Goal: Information Seeking & Learning: Find specific fact

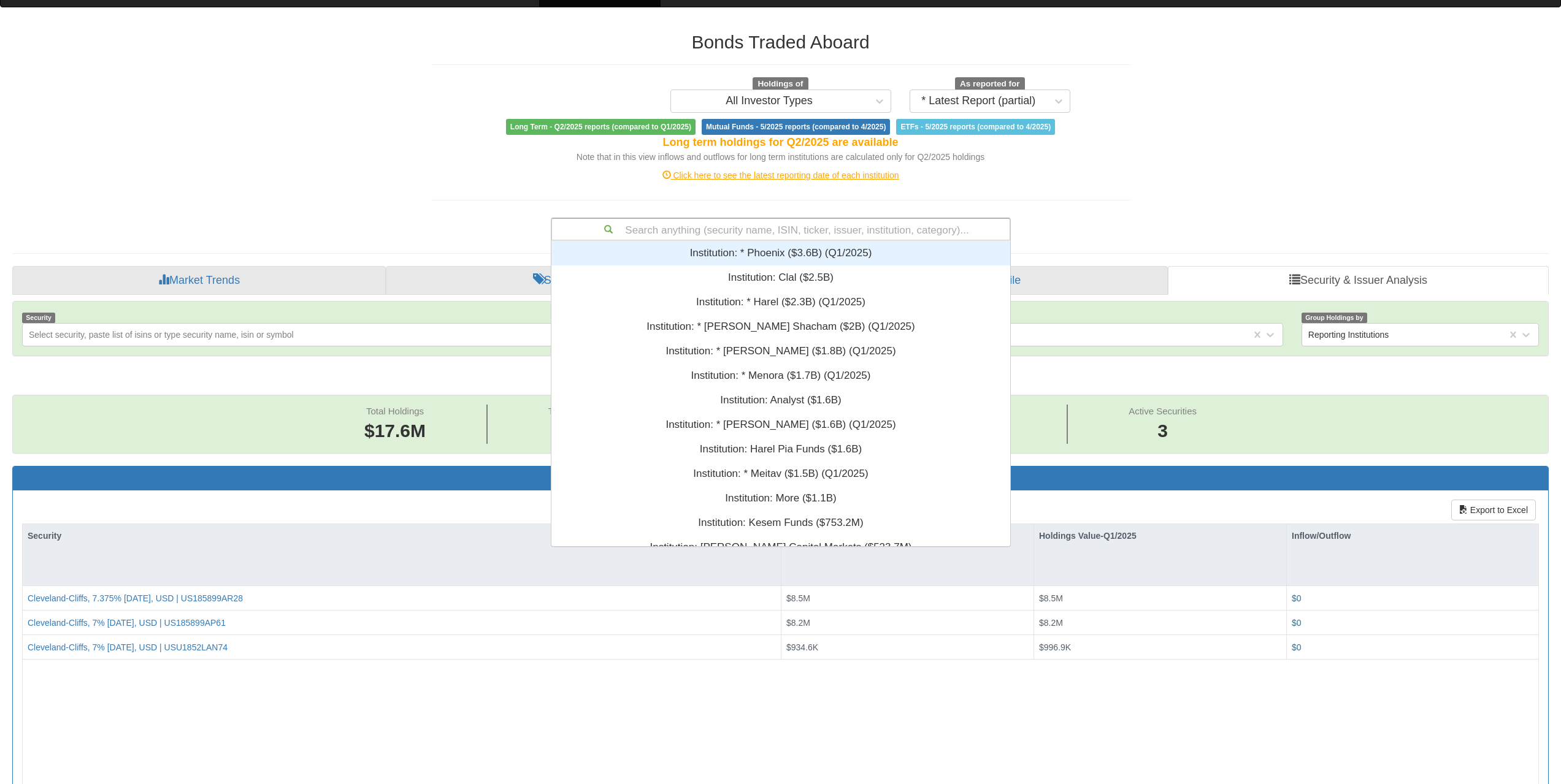
scroll to position [25, 1513]
type input "XS1964701822"
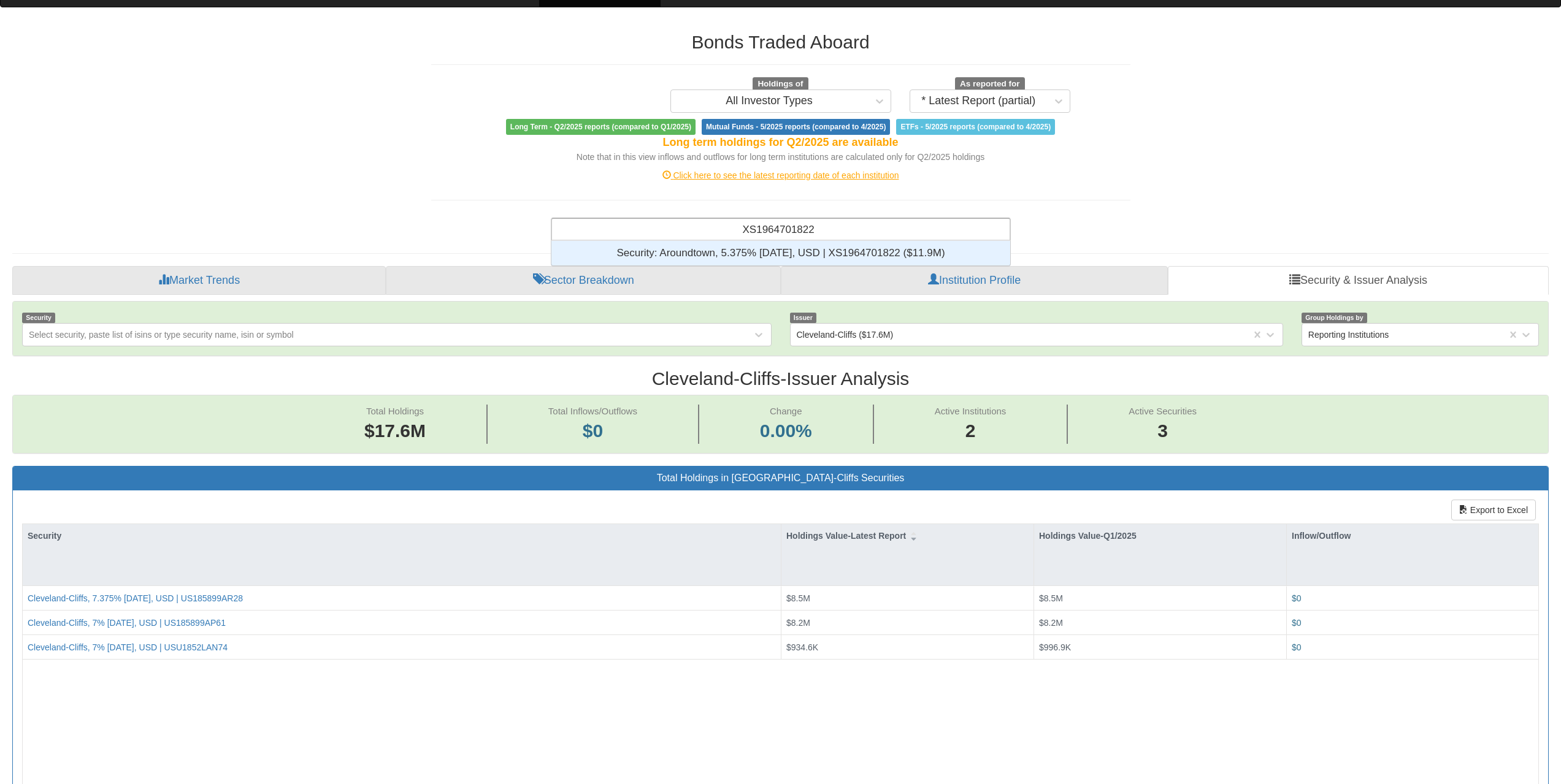
scroll to position [16, 449]
click at [805, 255] on div "Security: ‎Aroundtown, 5.375% [DATE], USD | XS1964701822 ‎($11.9M)‏" at bounding box center [780, 253] width 459 height 24
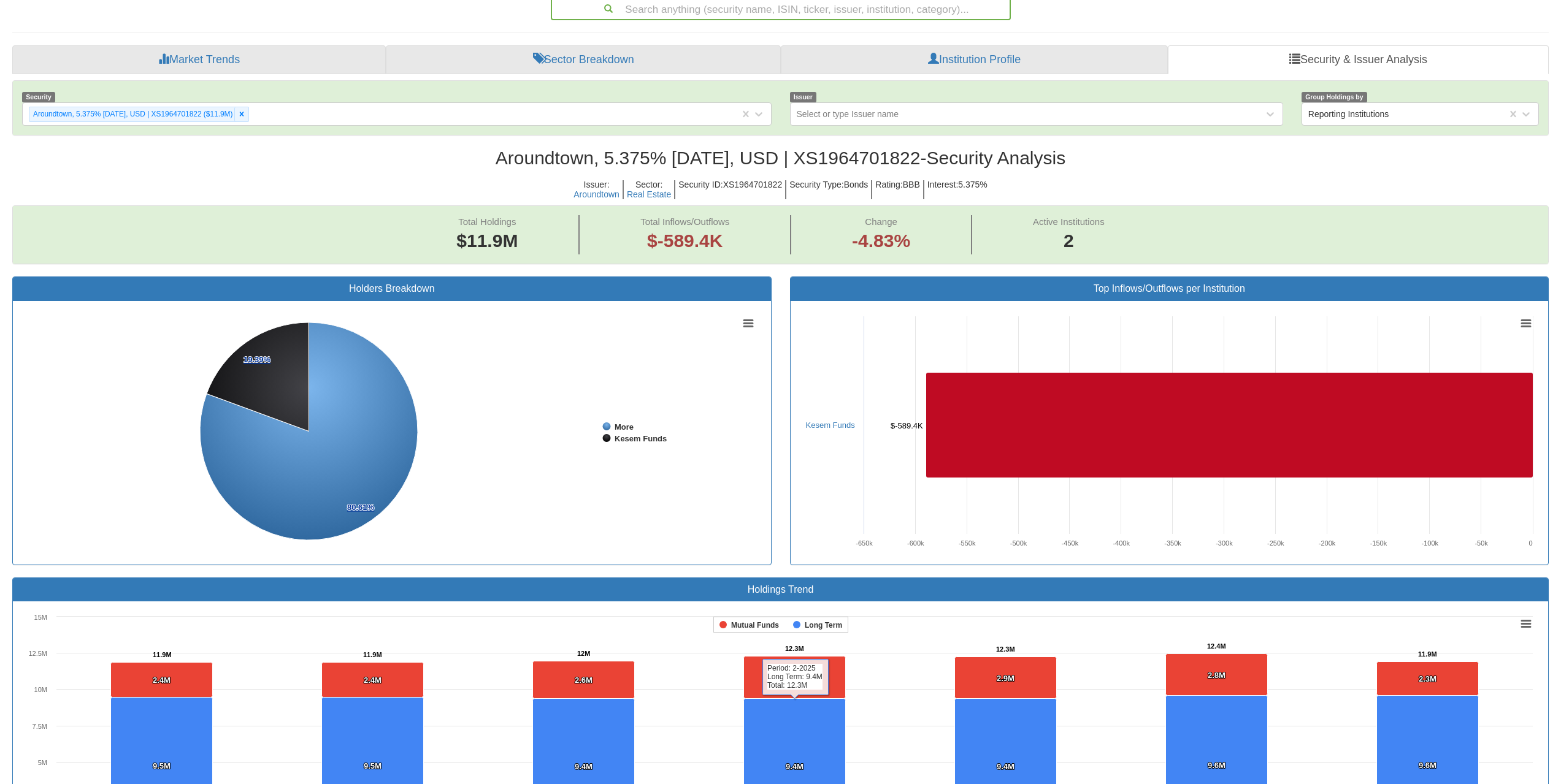
scroll to position [142, 0]
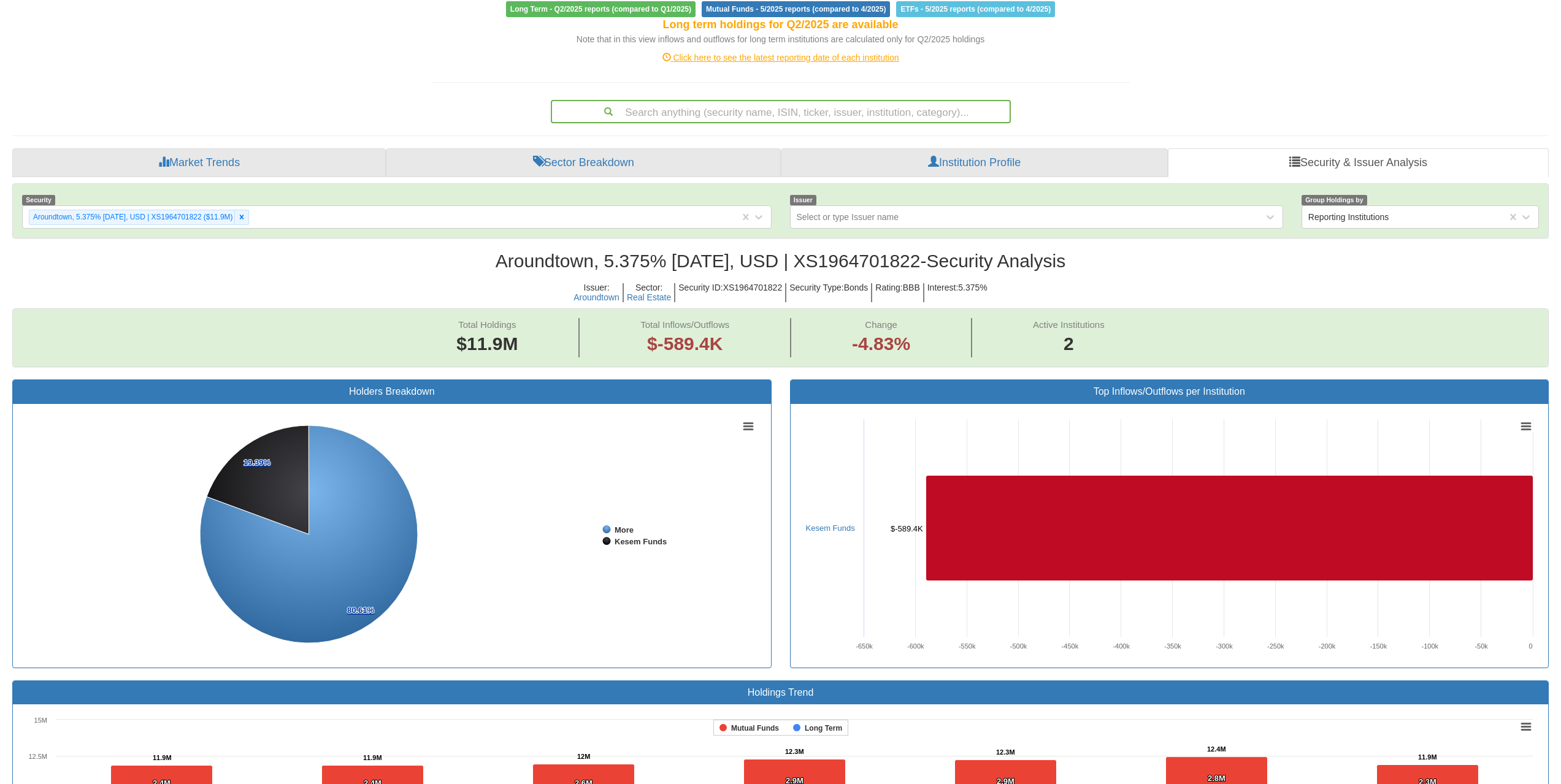
click at [843, 106] on div "Search anything (security name, ISIN, ticker, issuer, institution, category)..." at bounding box center [781, 111] width 458 height 21
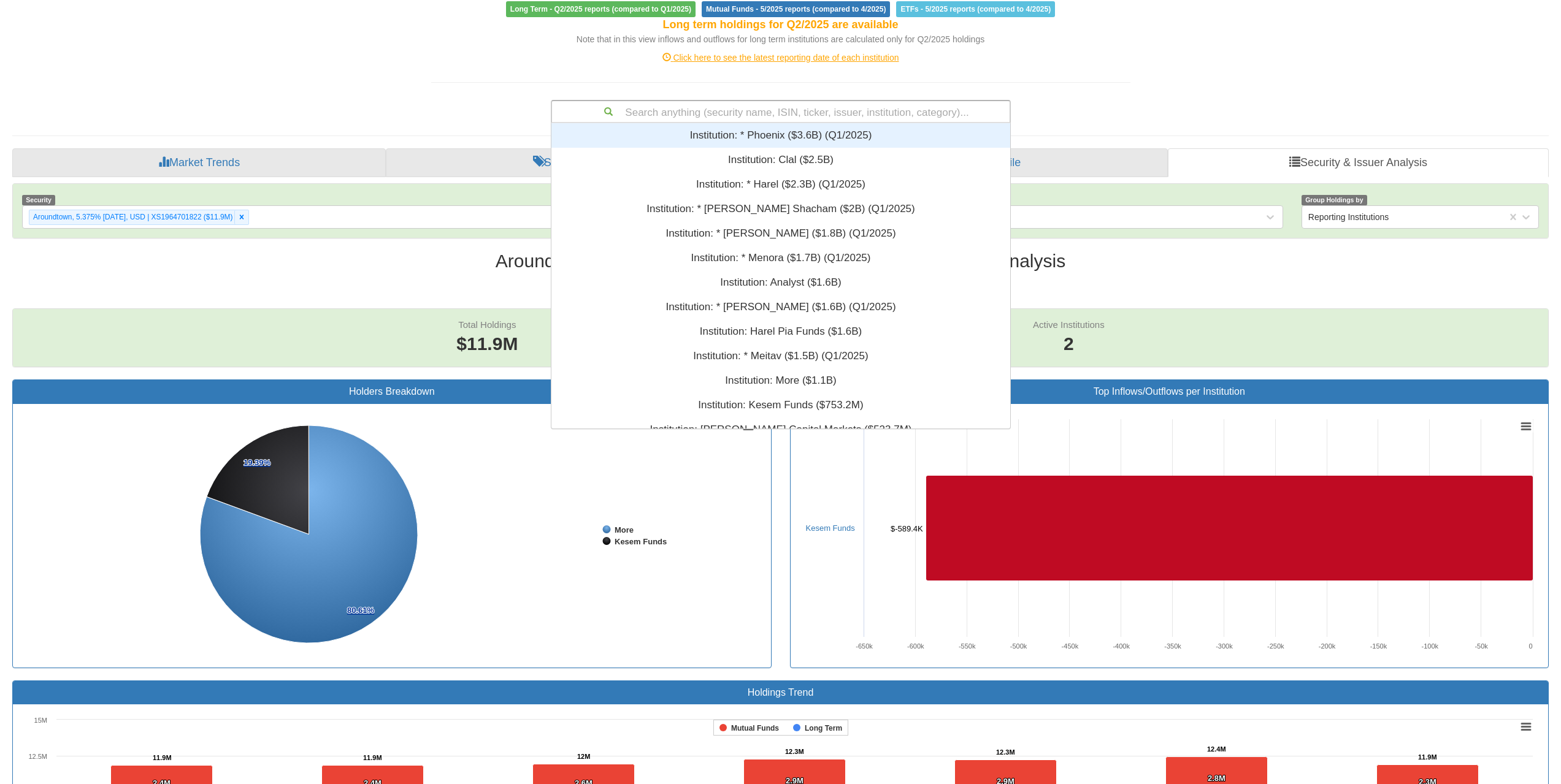
scroll to position [296, 449]
paste input "XS3171587770"
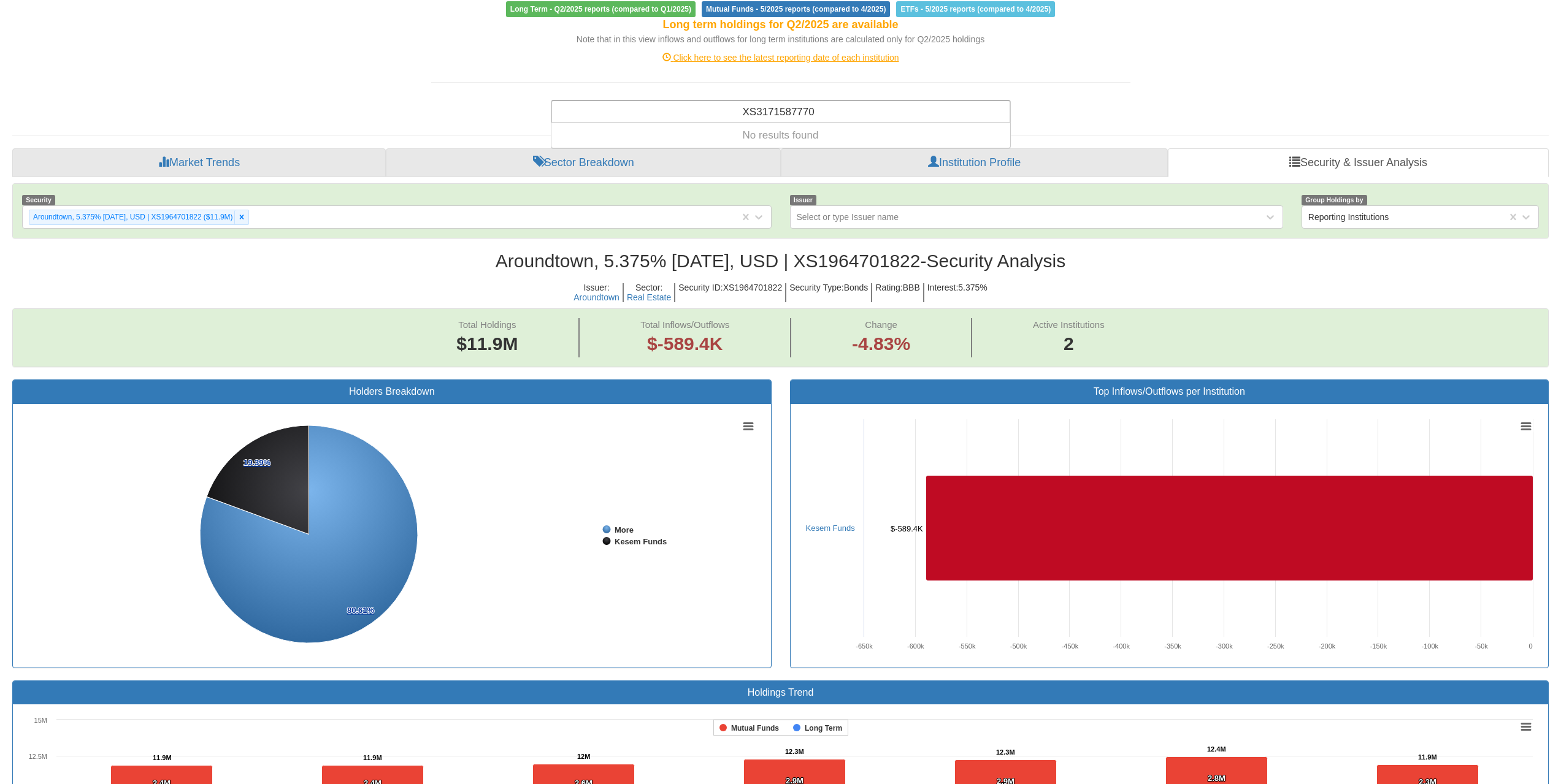
type input "XS3171587770"
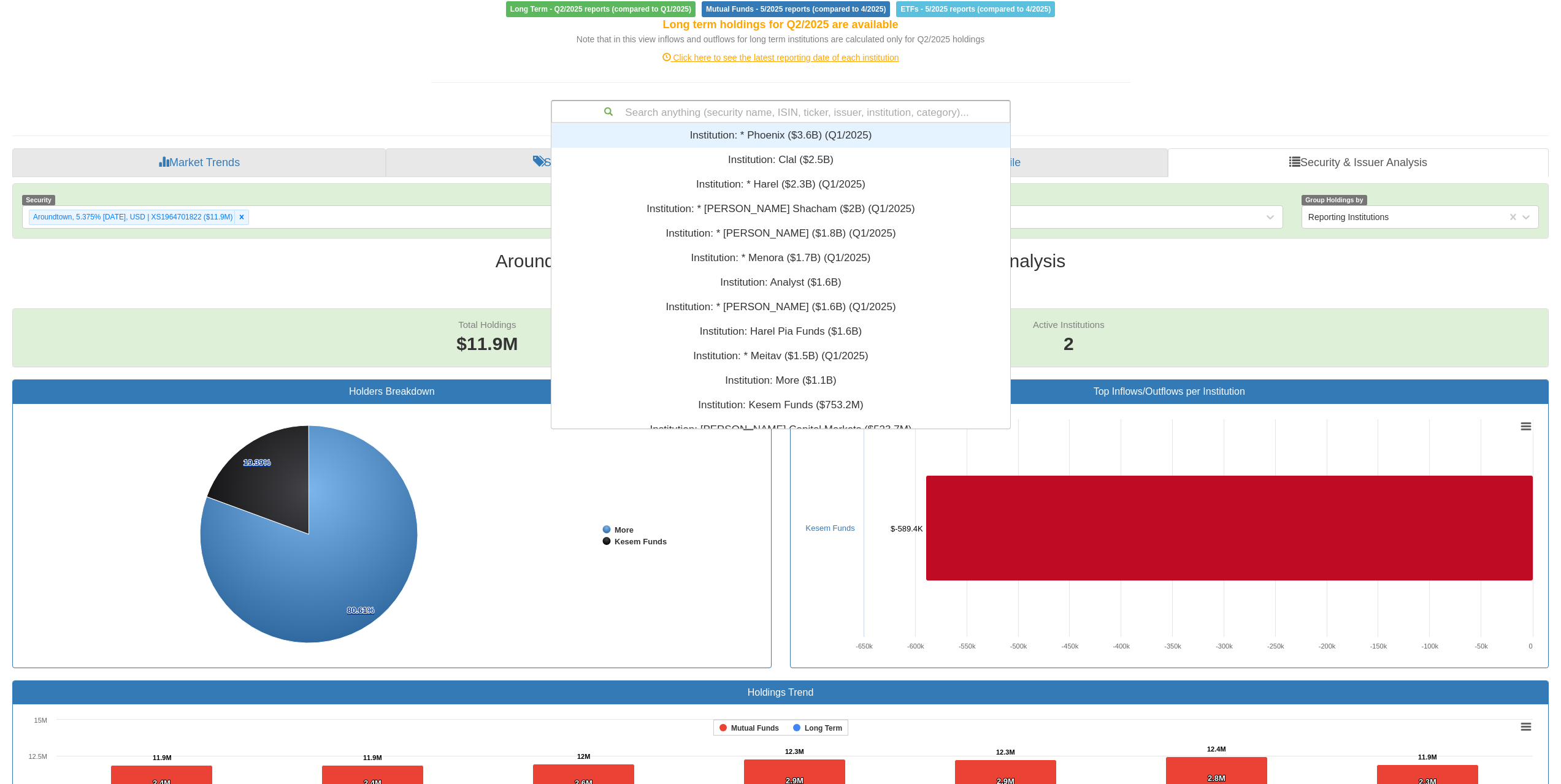
click at [733, 113] on div "Search anything (security name, ISIN, ticker, issuer, institution, category)..." at bounding box center [781, 111] width 458 height 21
paste input "XS3171587770"
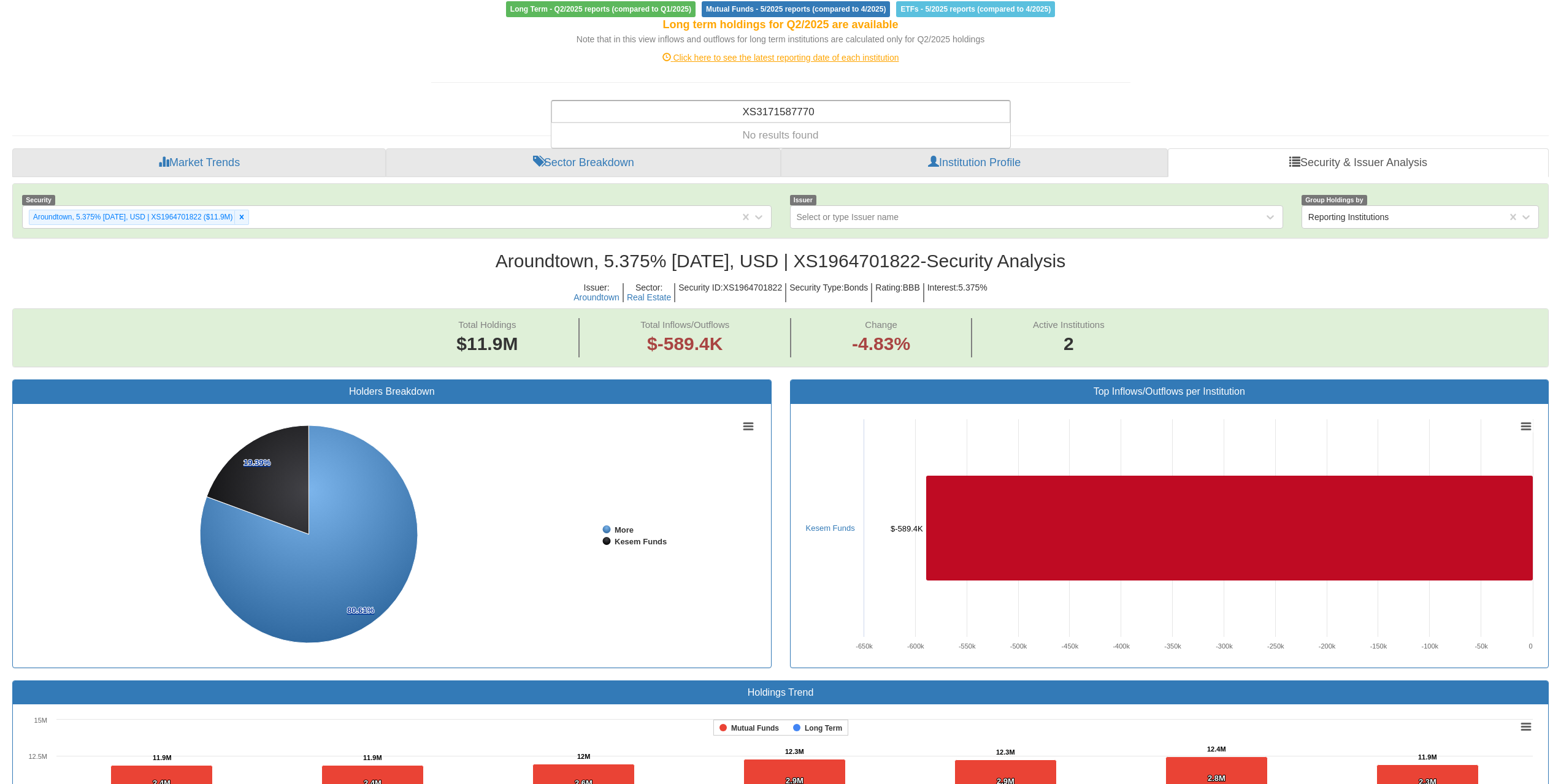
type input "XS3171587770"
